Goal: Information Seeking & Learning: Learn about a topic

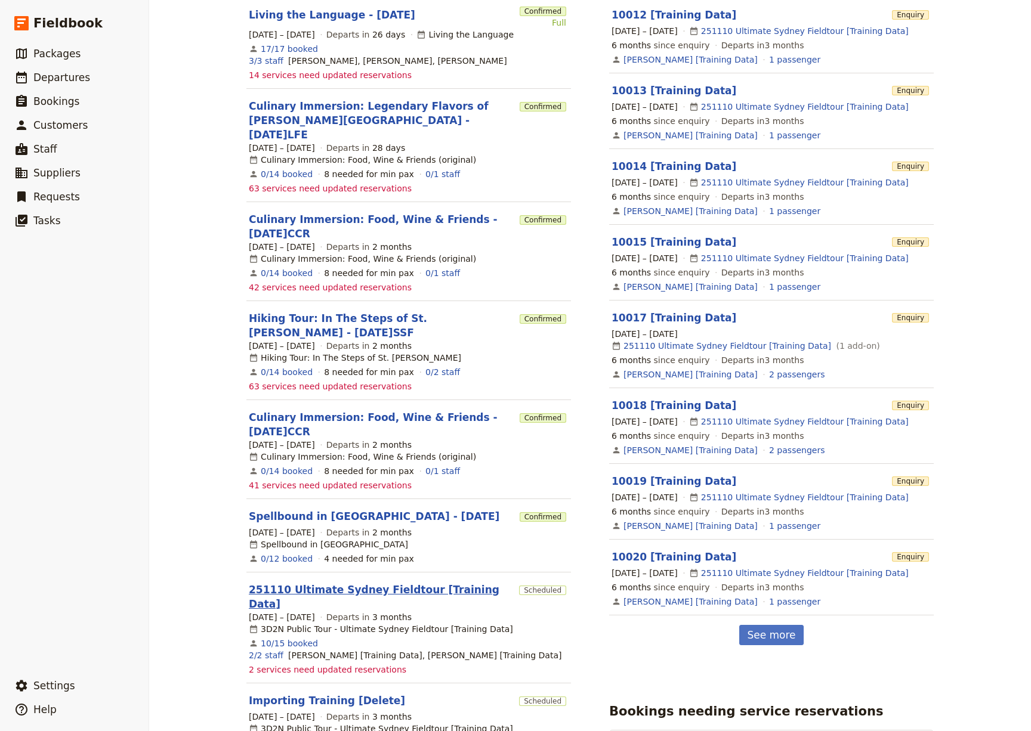
scroll to position [280, 0]
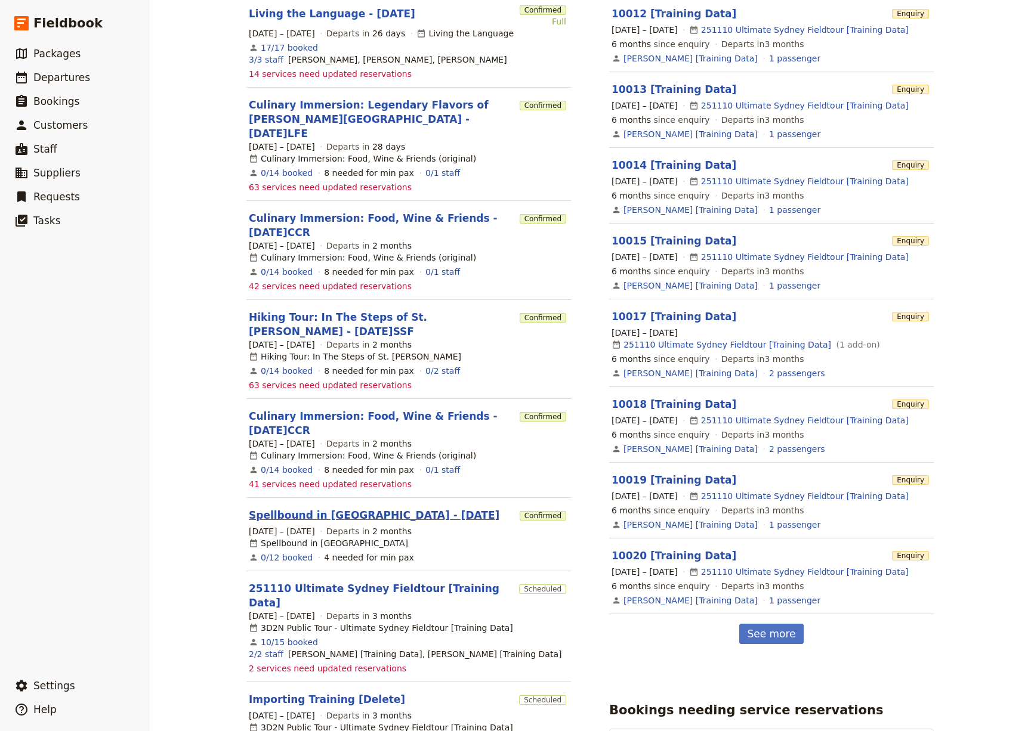
click at [339, 508] on link "Spellbound in [GEOGRAPHIC_DATA] - [DATE]" at bounding box center [374, 515] width 251 height 14
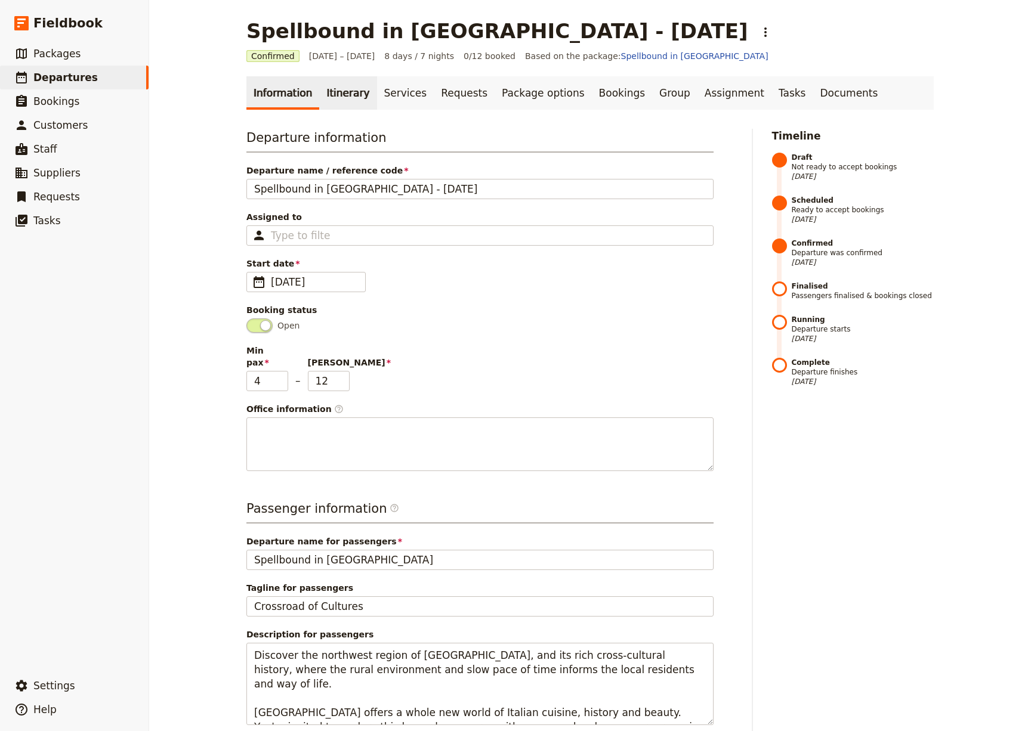
click at [328, 88] on link "Itinerary" at bounding box center [347, 92] width 57 height 33
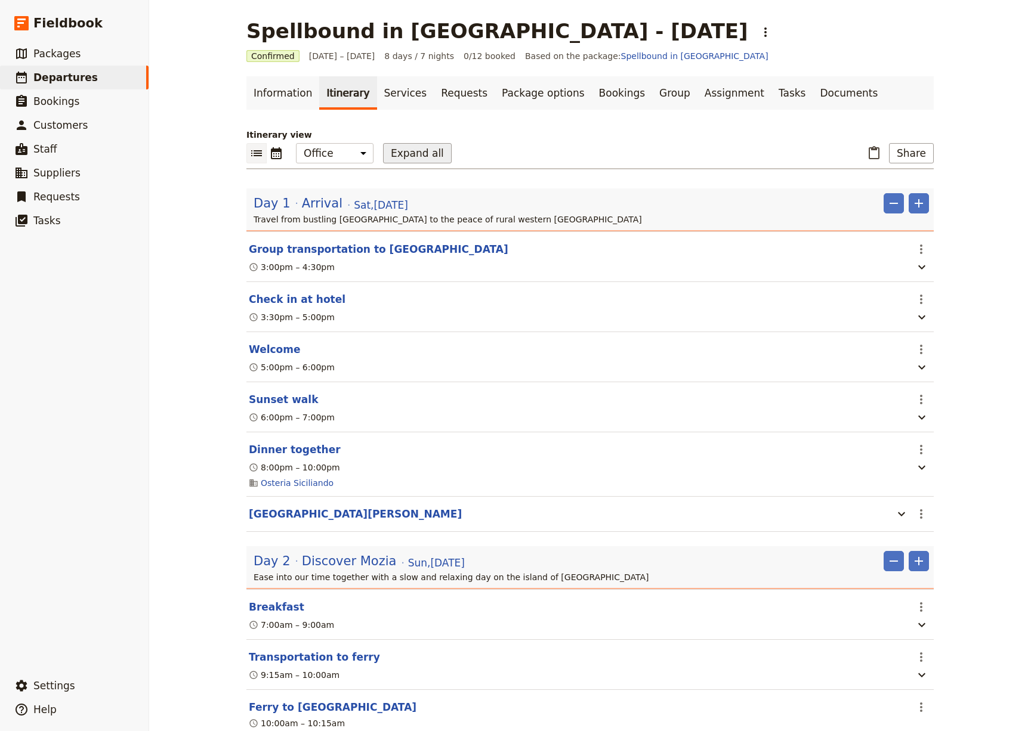
click at [420, 153] on button "Expand all" at bounding box center [417, 153] width 69 height 20
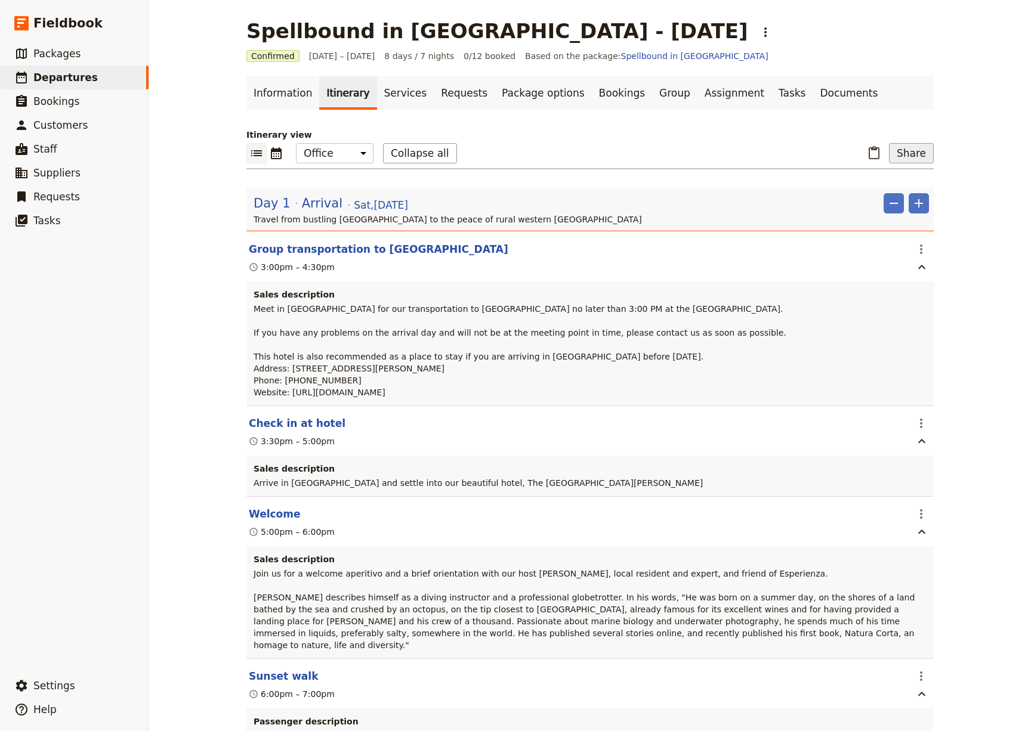
click at [915, 153] on button "Share" at bounding box center [911, 153] width 45 height 20
click at [813, 95] on link "Documents" at bounding box center [849, 92] width 72 height 33
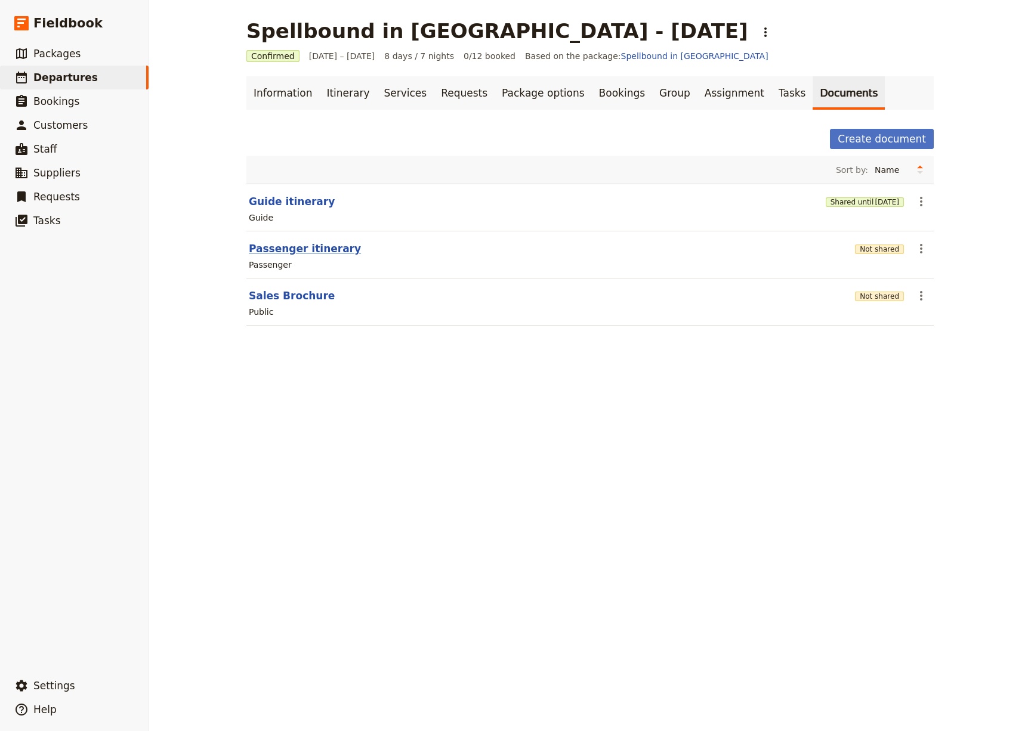
click at [290, 246] on button "Passenger itinerary" at bounding box center [305, 249] width 112 height 14
select select "PASSENGER"
select select "RUN_SHEET"
select select "DEFAULT"
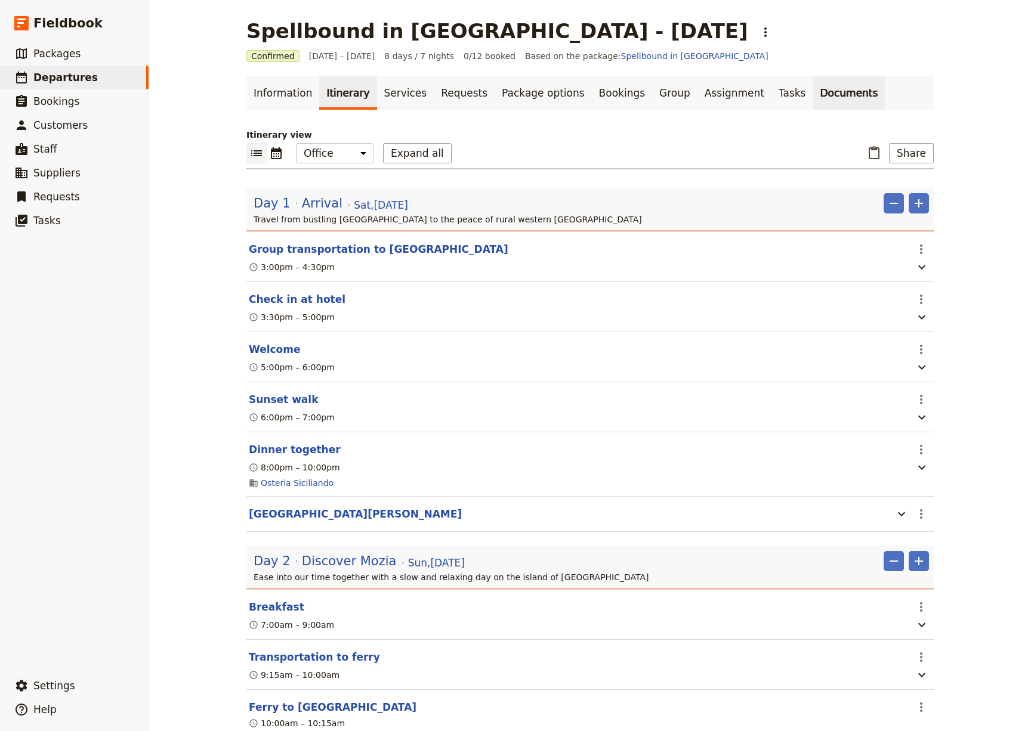
click at [813, 95] on link "Documents" at bounding box center [849, 92] width 72 height 33
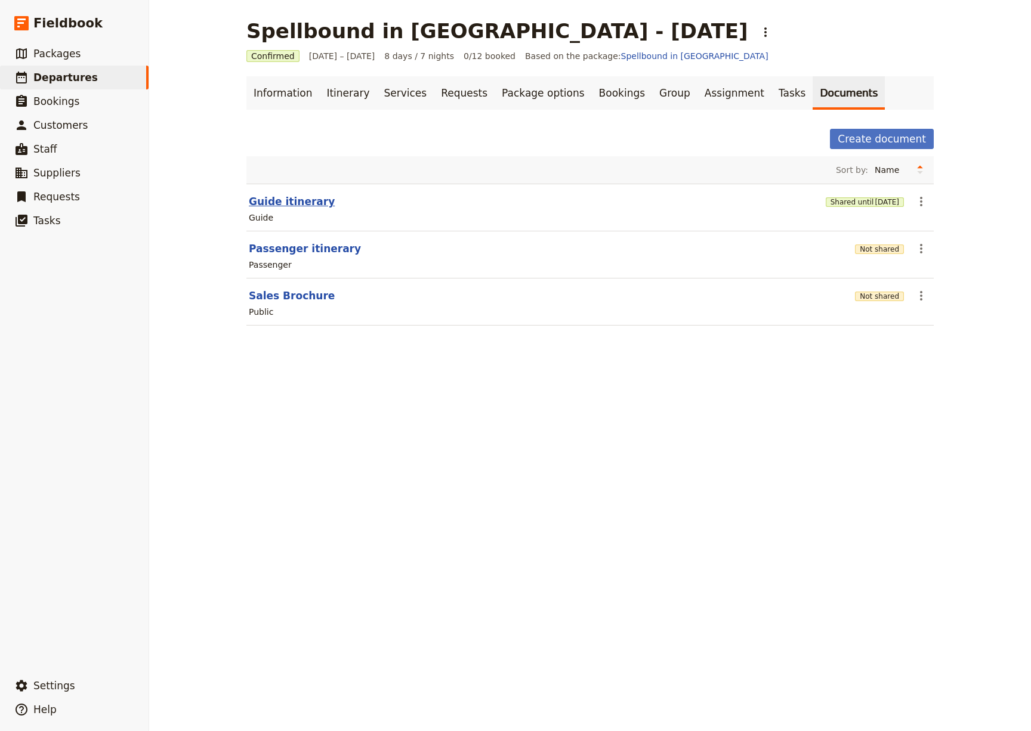
click at [295, 199] on button "Guide itinerary" at bounding box center [292, 201] width 86 height 14
select select "STAFF"
select select "RUN_SHEET"
select select "DEFAULT"
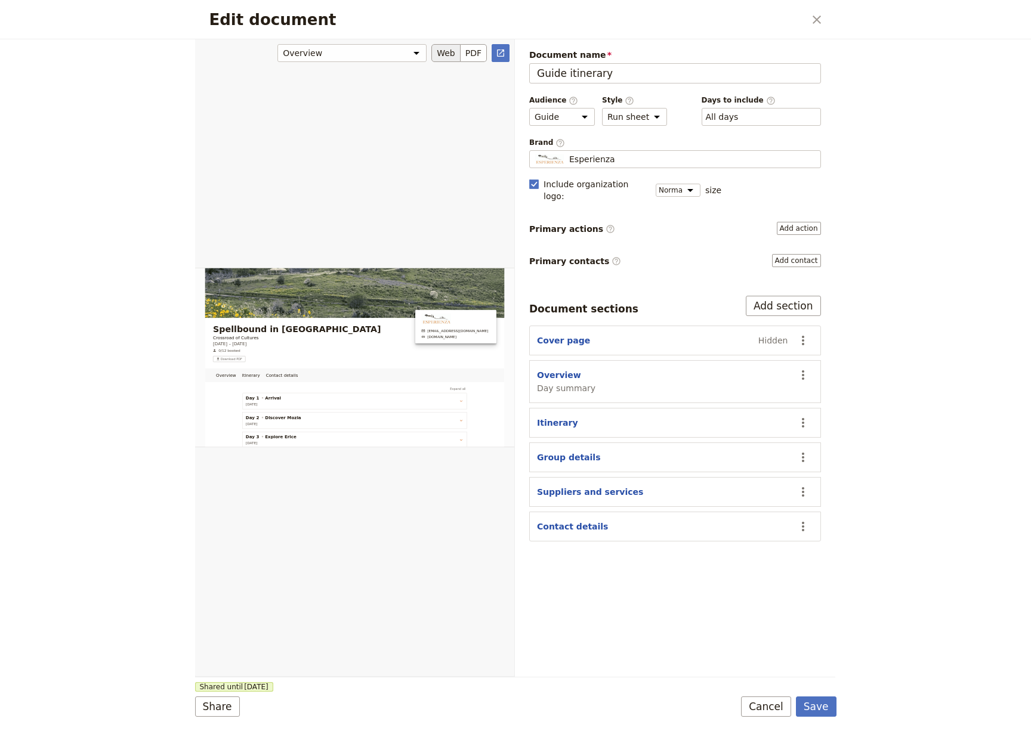
scroll to position [200, 0]
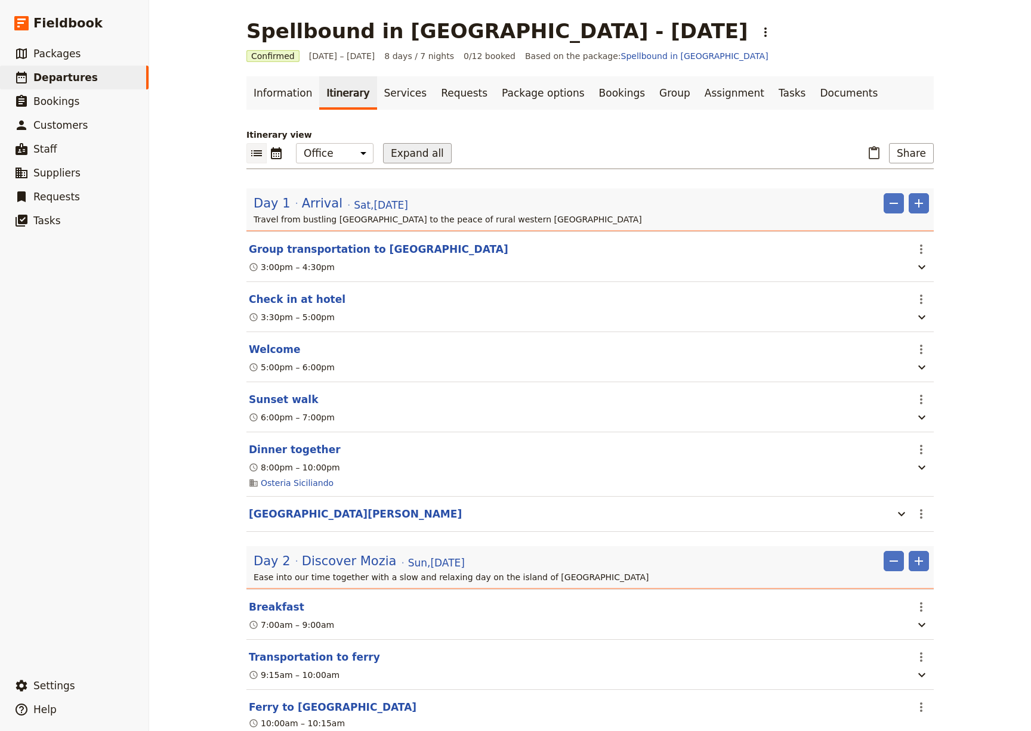
click at [399, 153] on button "Expand all" at bounding box center [417, 153] width 69 height 20
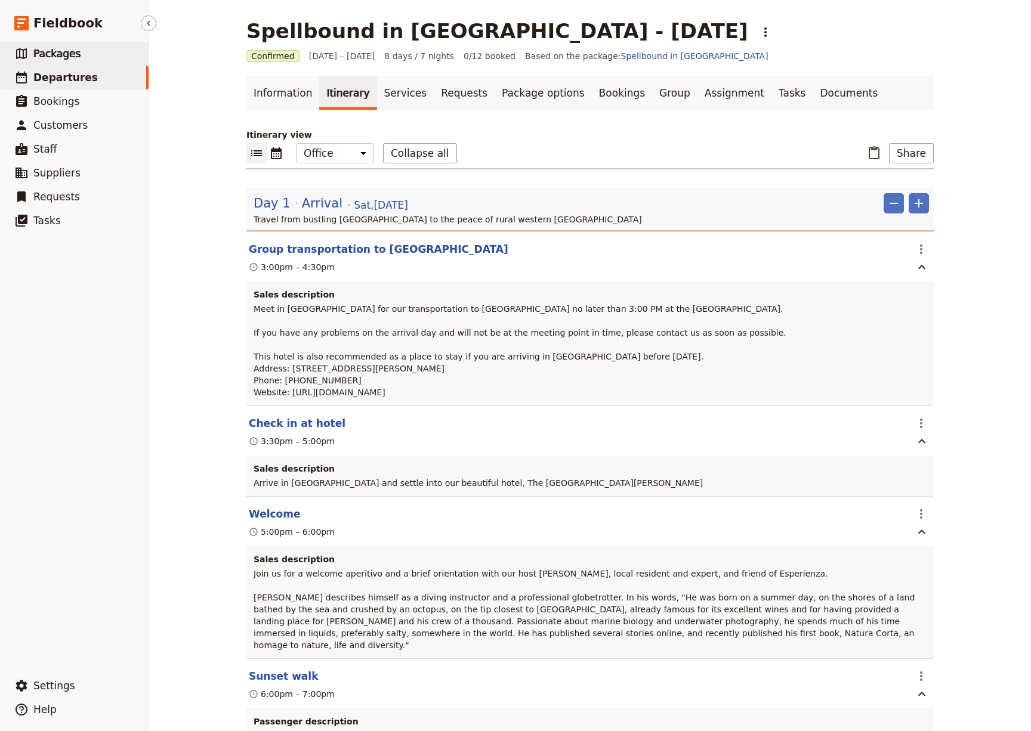
click at [56, 59] on span "Packages" at bounding box center [56, 54] width 47 height 12
